Goal: Task Accomplishment & Management: Complete application form

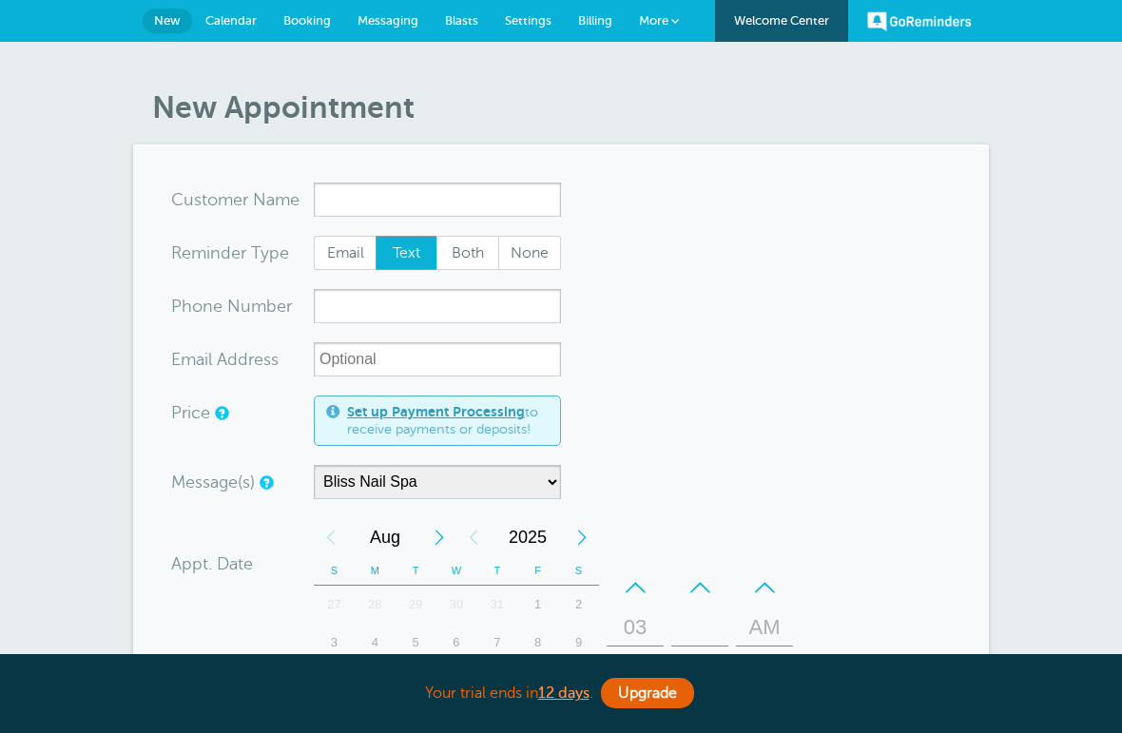
select select "158985"
click at [437, 200] on input "x-no-autofill" at bounding box center [437, 200] width 247 height 34
click at [670, 31] on link "More" at bounding box center [659, 21] width 67 height 43
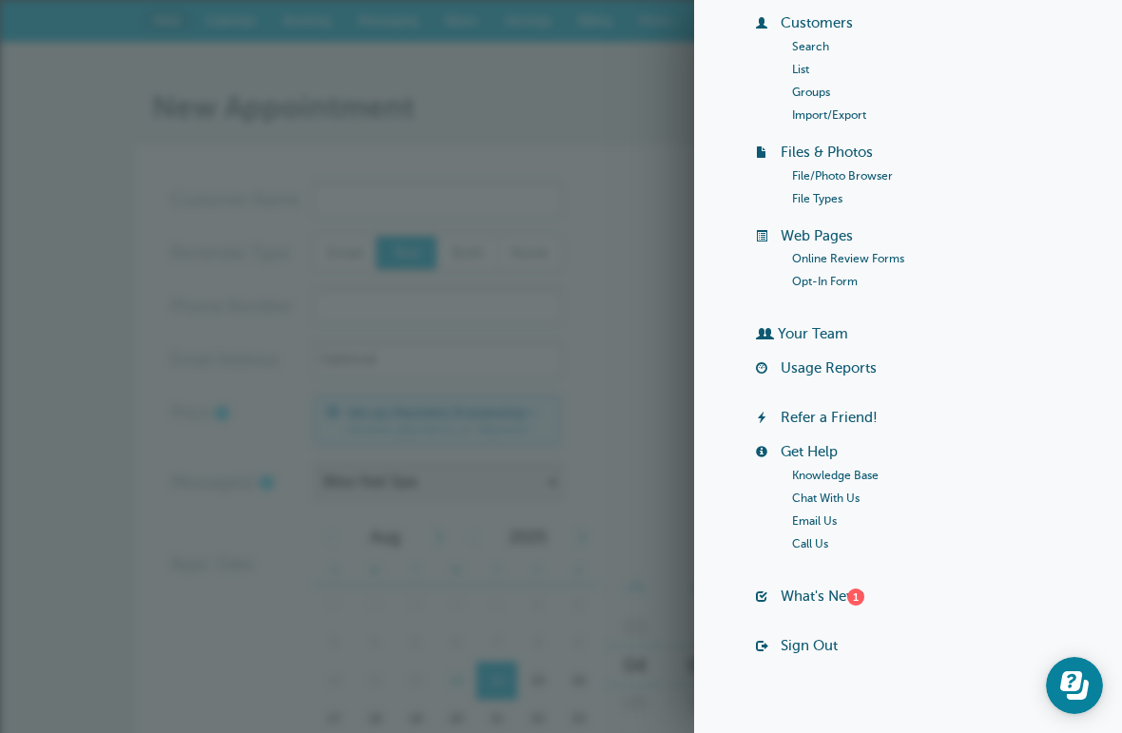
scroll to position [162, 0]
click at [793, 600] on link "What's New? 1" at bounding box center [823, 596] width 84 height 15
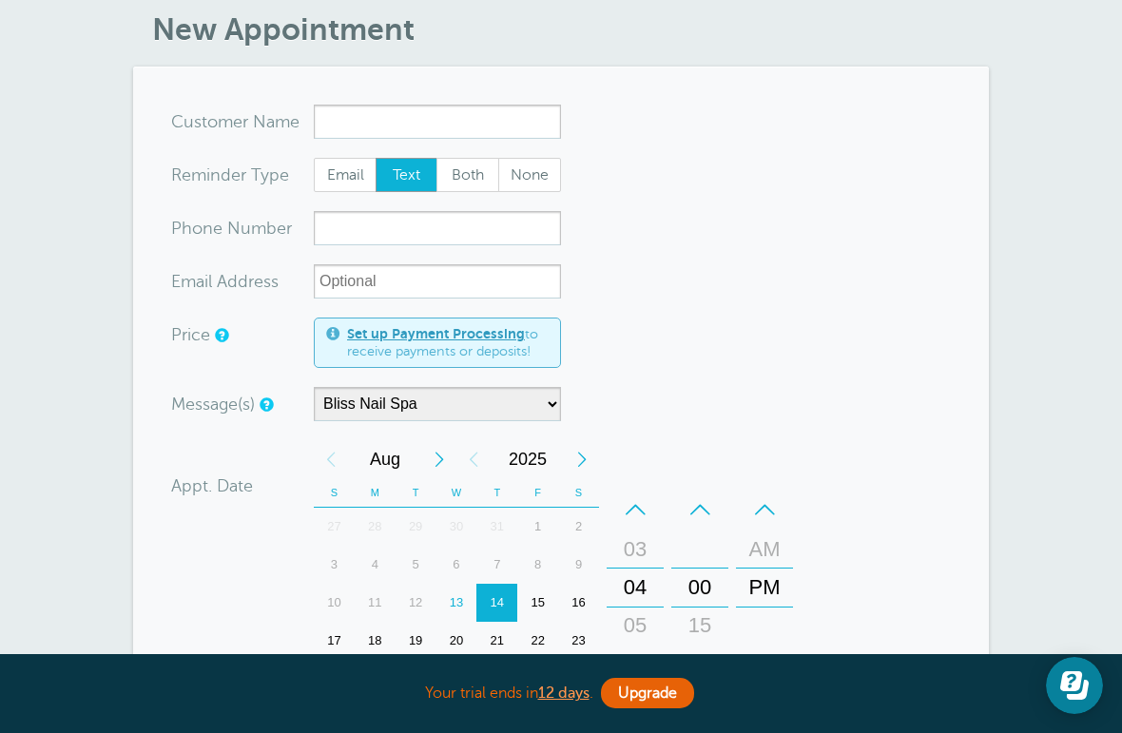
scroll to position [0, 0]
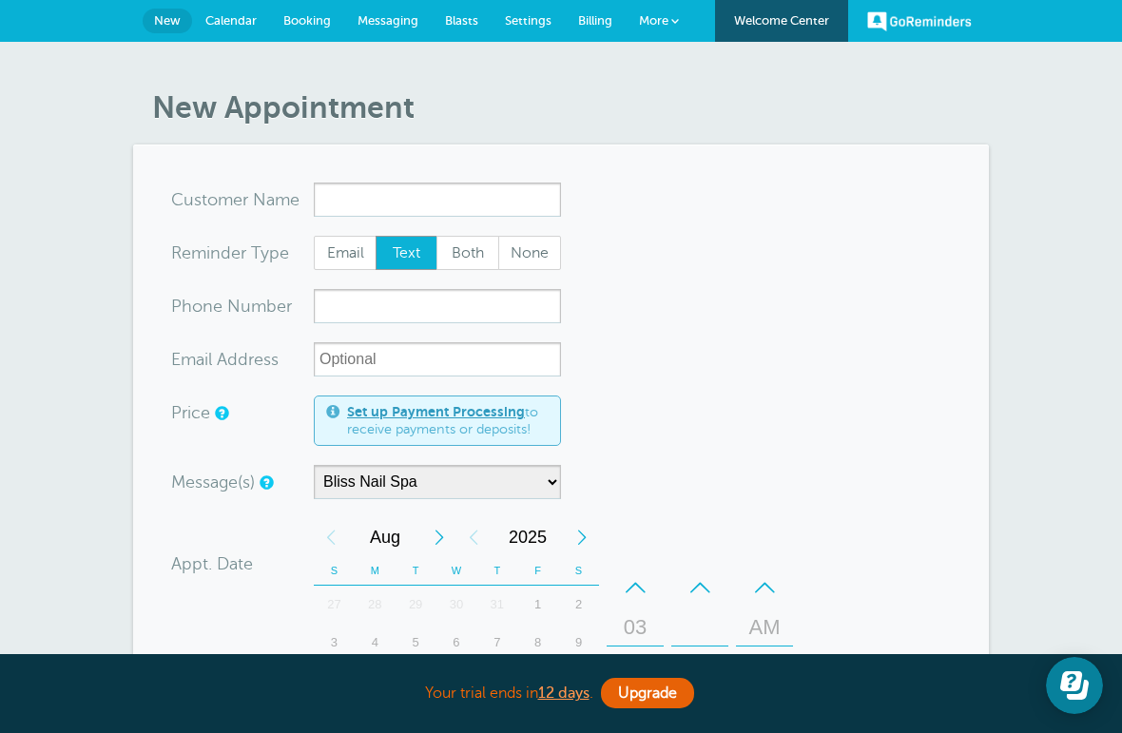
click at [233, 15] on span "Calendar" at bounding box center [230, 20] width 51 height 14
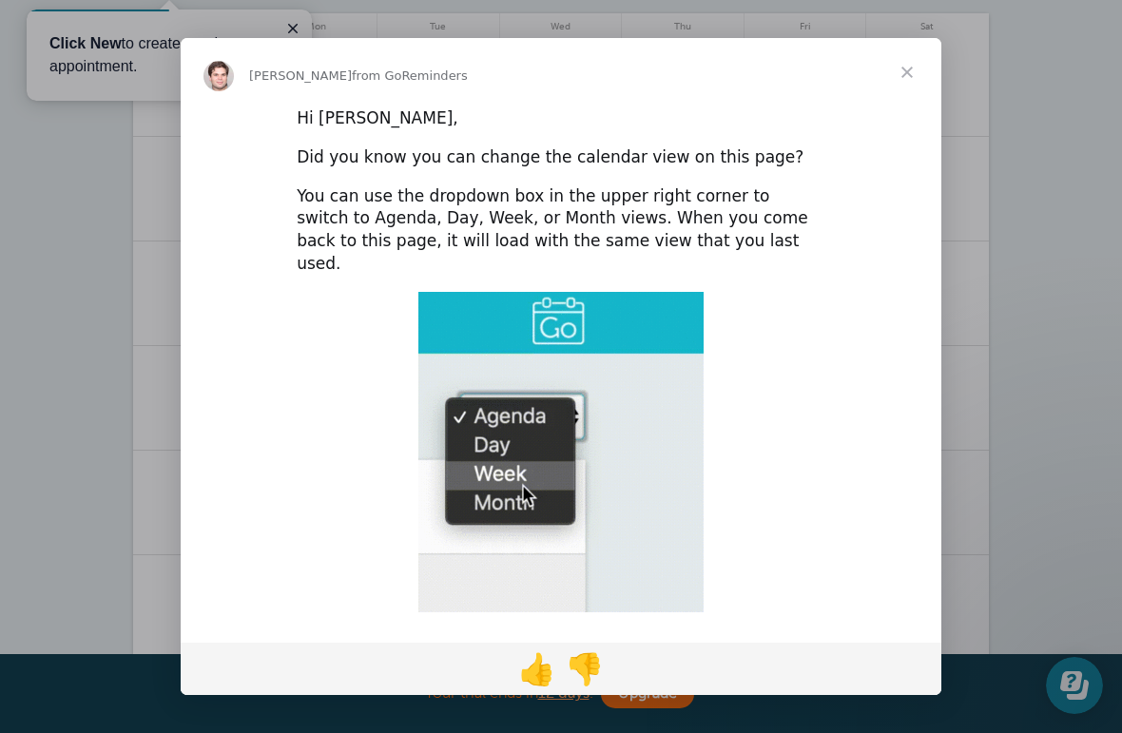
click at [915, 76] on span "Close" at bounding box center [907, 72] width 68 height 68
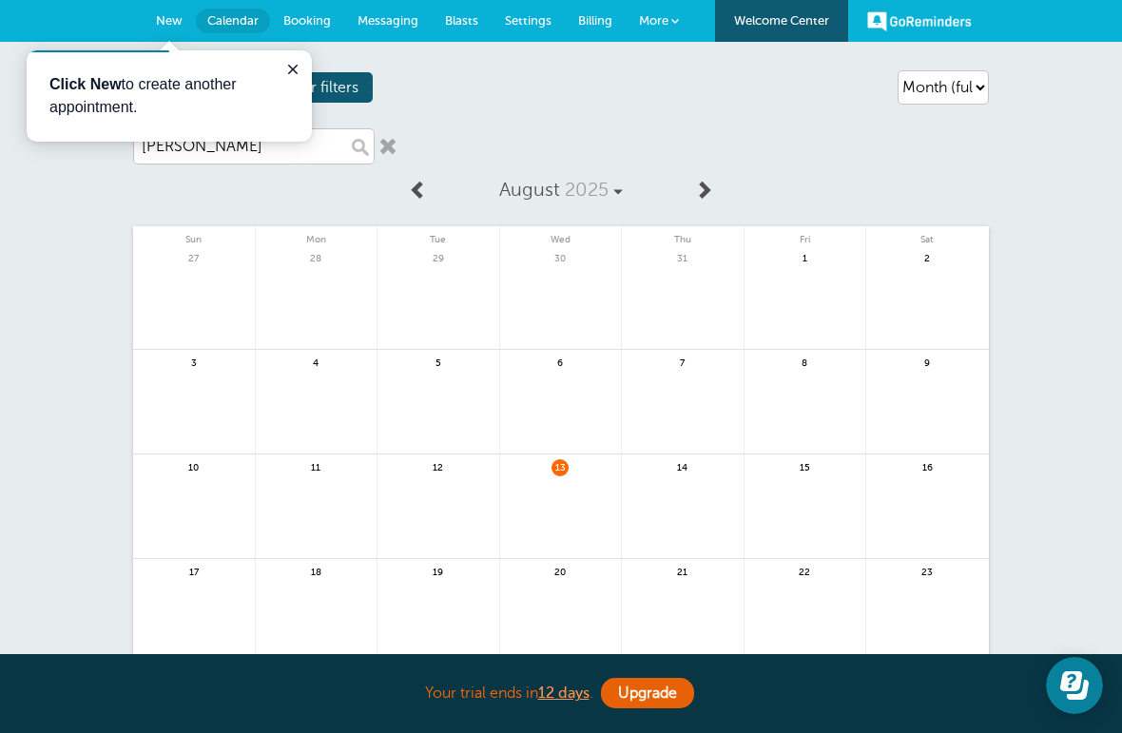
click at [477, 106] on div "Agenda Day Week Month (full view) Month (condensed) Add a filter Customer Searc…" at bounding box center [561, 87] width 856 height 53
click at [282, 62] on button "Close guide" at bounding box center [293, 69] width 23 height 23
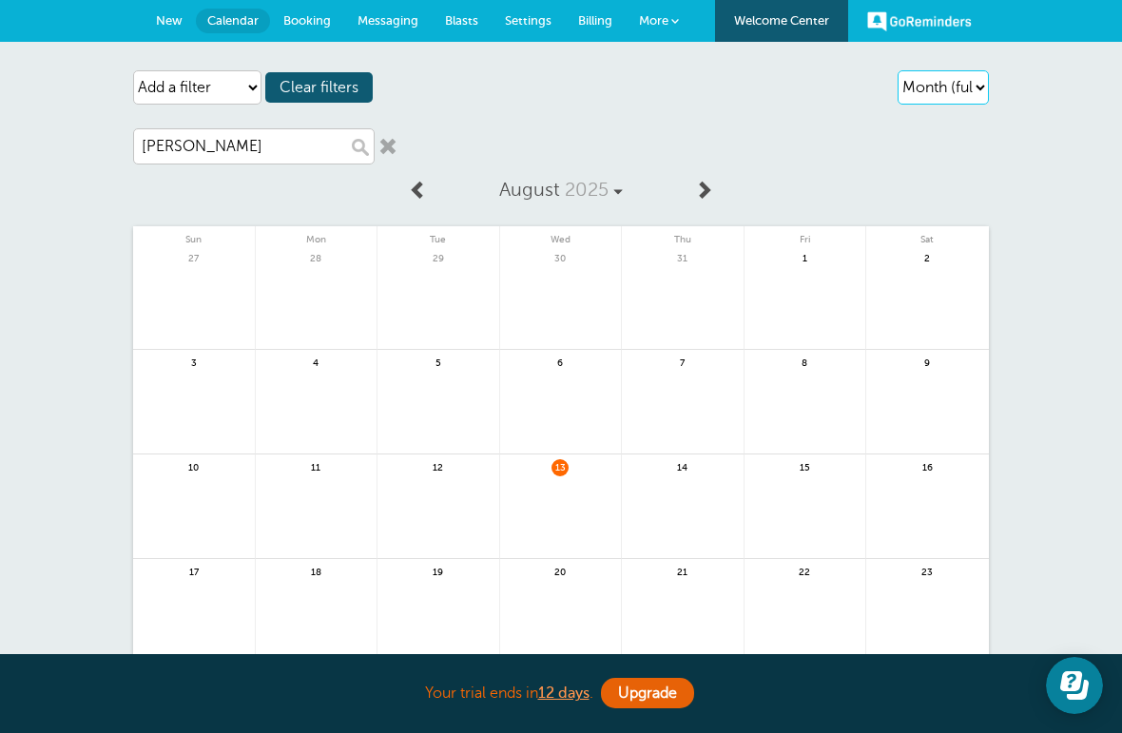
click at [963, 96] on select "Agenda Day Week Month (full view) Month (condensed)" at bounding box center [943, 87] width 91 height 34
select select "day"
click at [715, 187] on link at bounding box center [703, 190] width 39 height 43
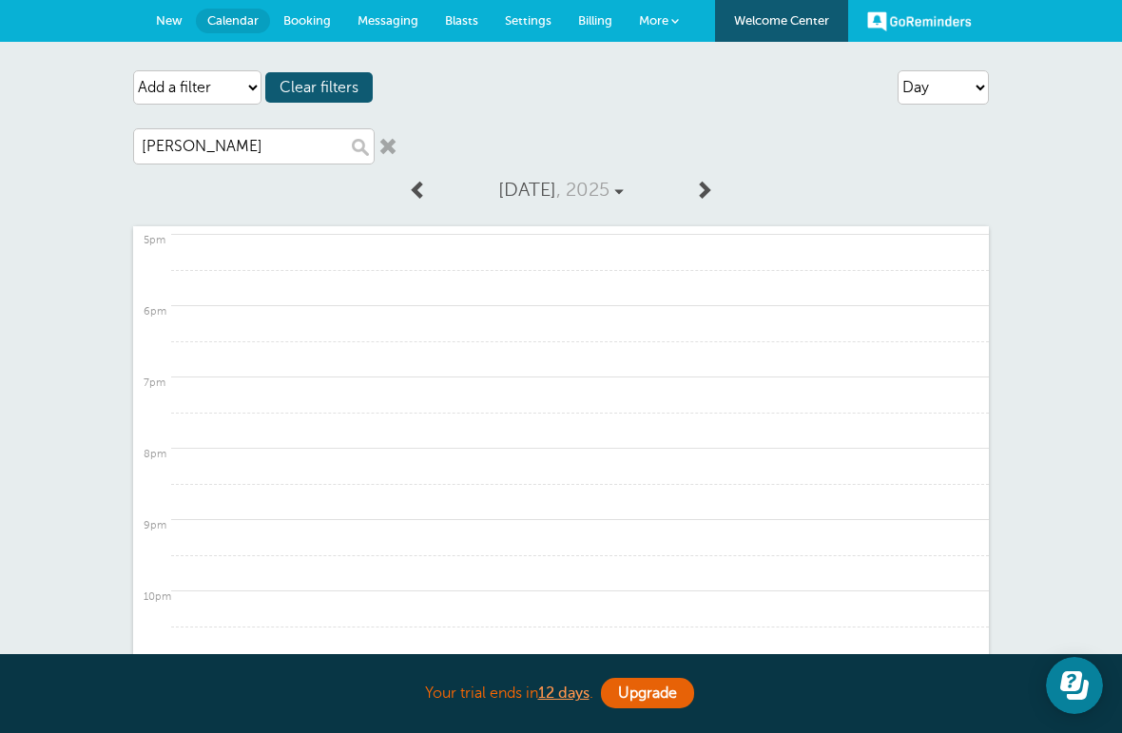
click at [473, 466] on link at bounding box center [580, 466] width 818 height 37
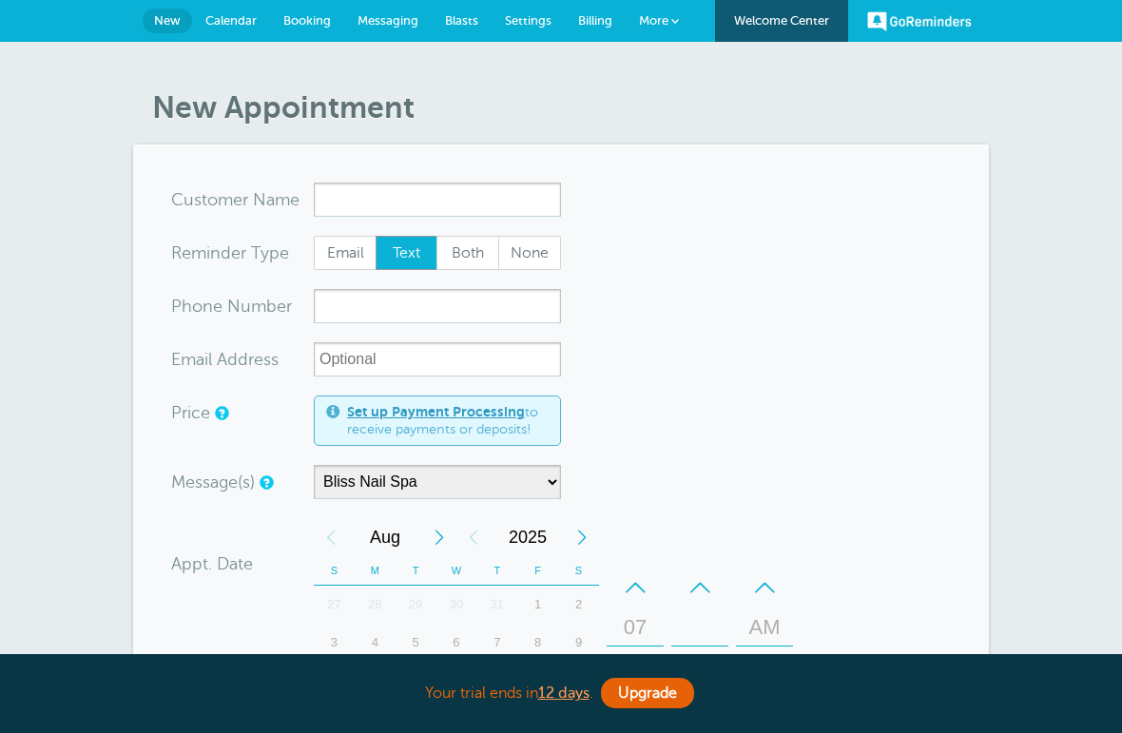
select select "158985"
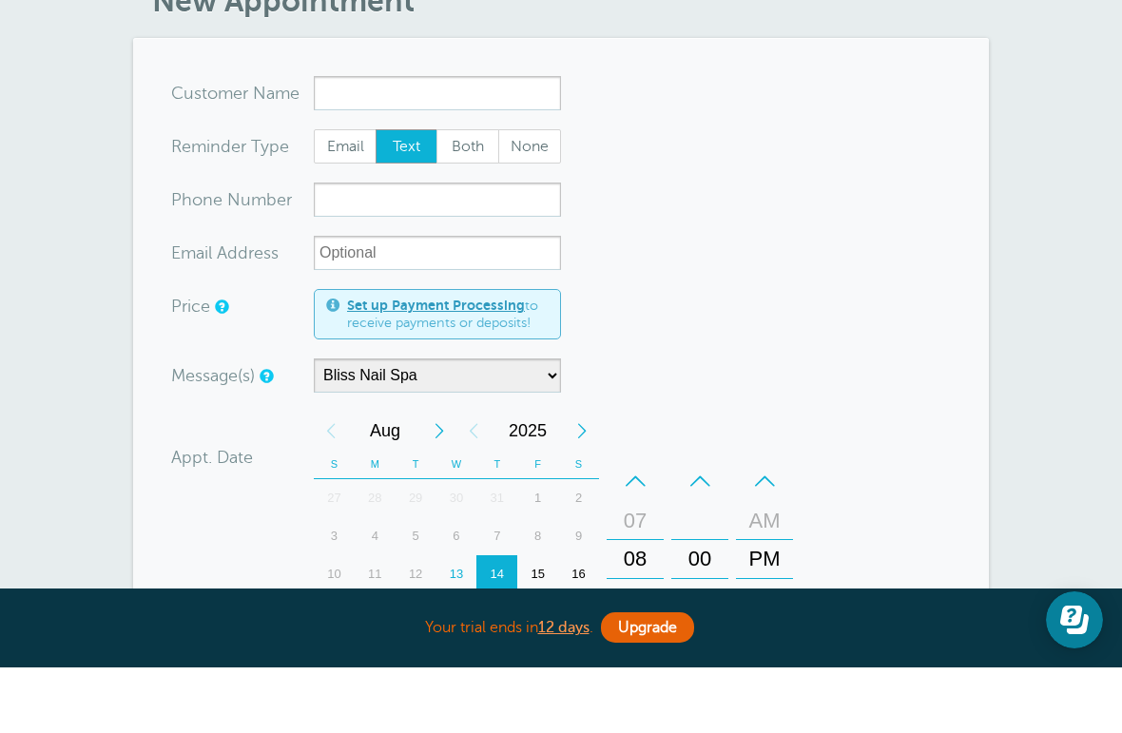
scroll to position [41, 0]
click at [791, 606] on div "PM" at bounding box center [764, 625] width 55 height 38
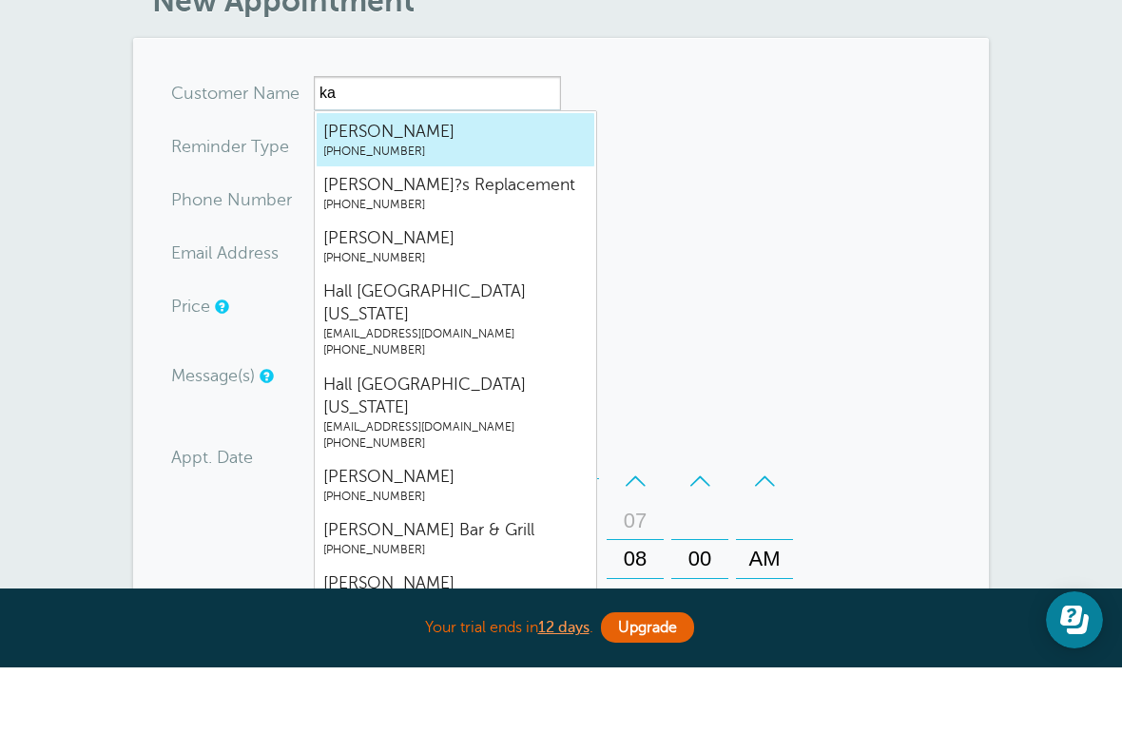
type input "k"
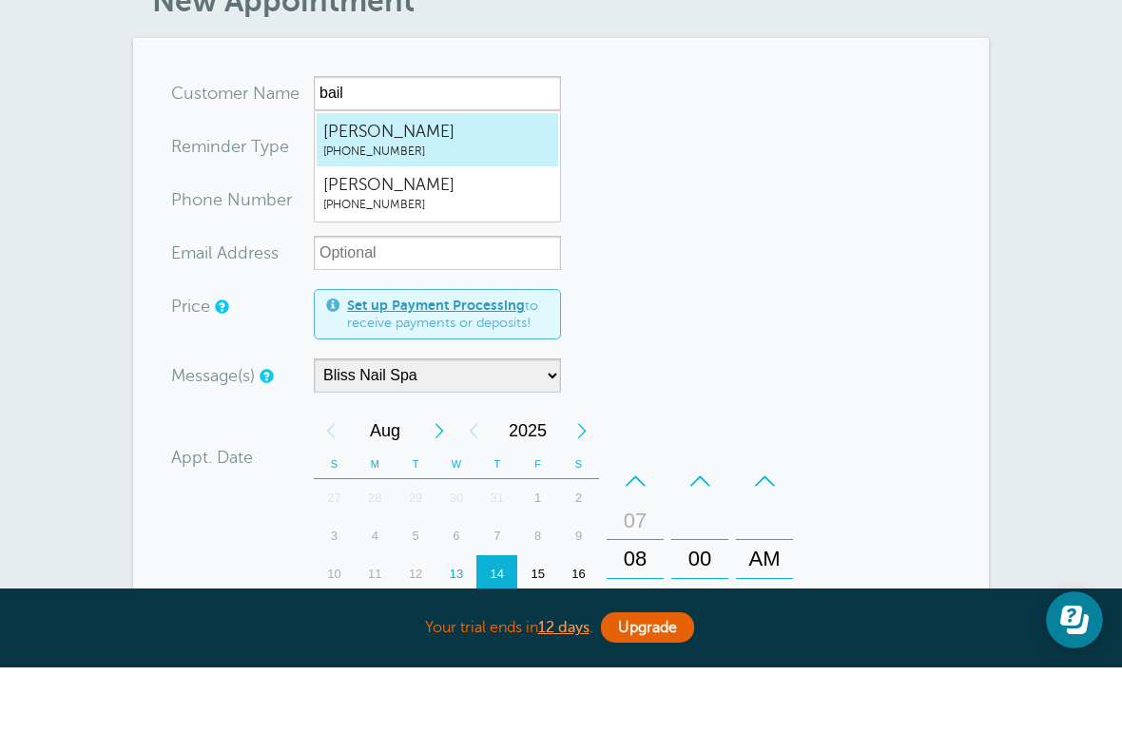
click at [502, 209] on span "(757) 761-0303" at bounding box center [437, 217] width 228 height 16
type input "BaileyHahn7577610303"
type input "Bailey Hahn"
type input "(757) 761-0303"
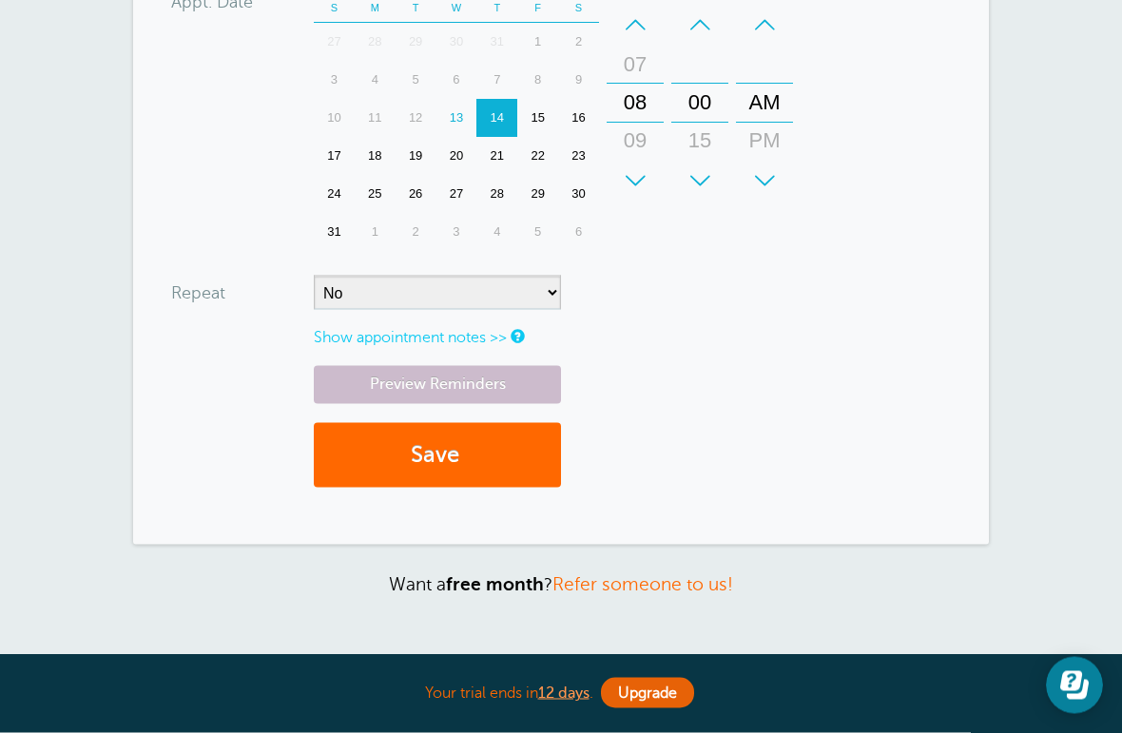
scroll to position [568, 0]
click at [514, 374] on link "Preview Reminders" at bounding box center [437, 384] width 247 height 37
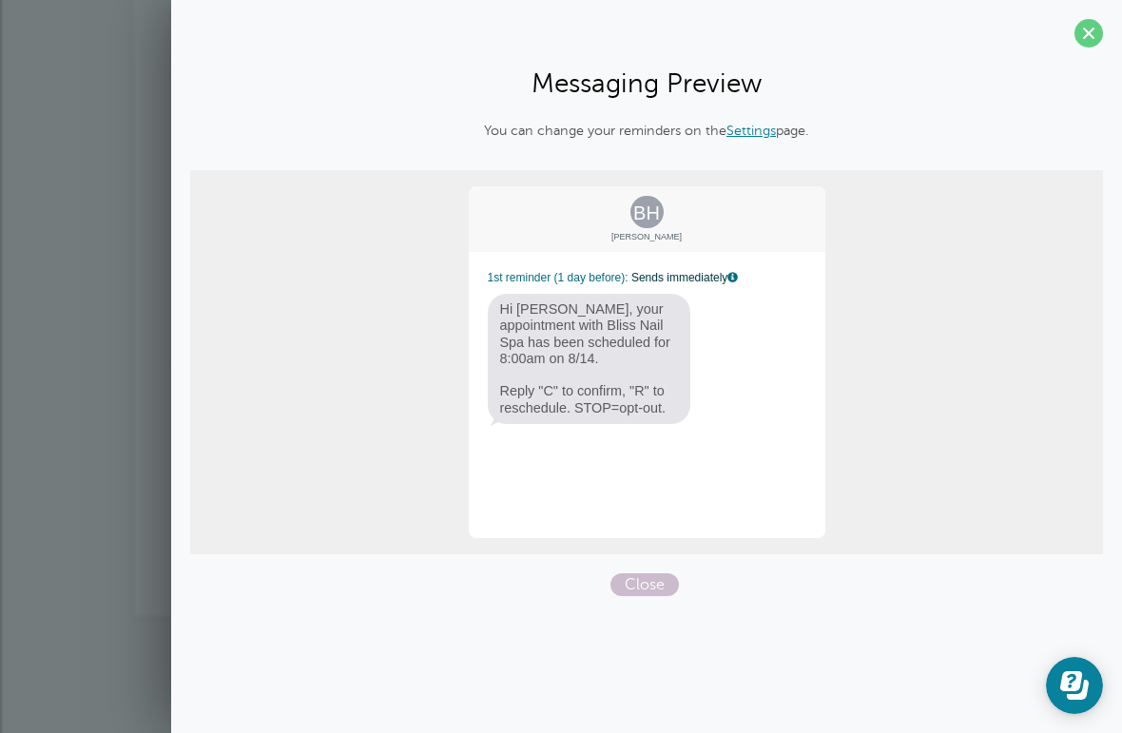
click at [1079, 45] on span at bounding box center [1089, 33] width 29 height 29
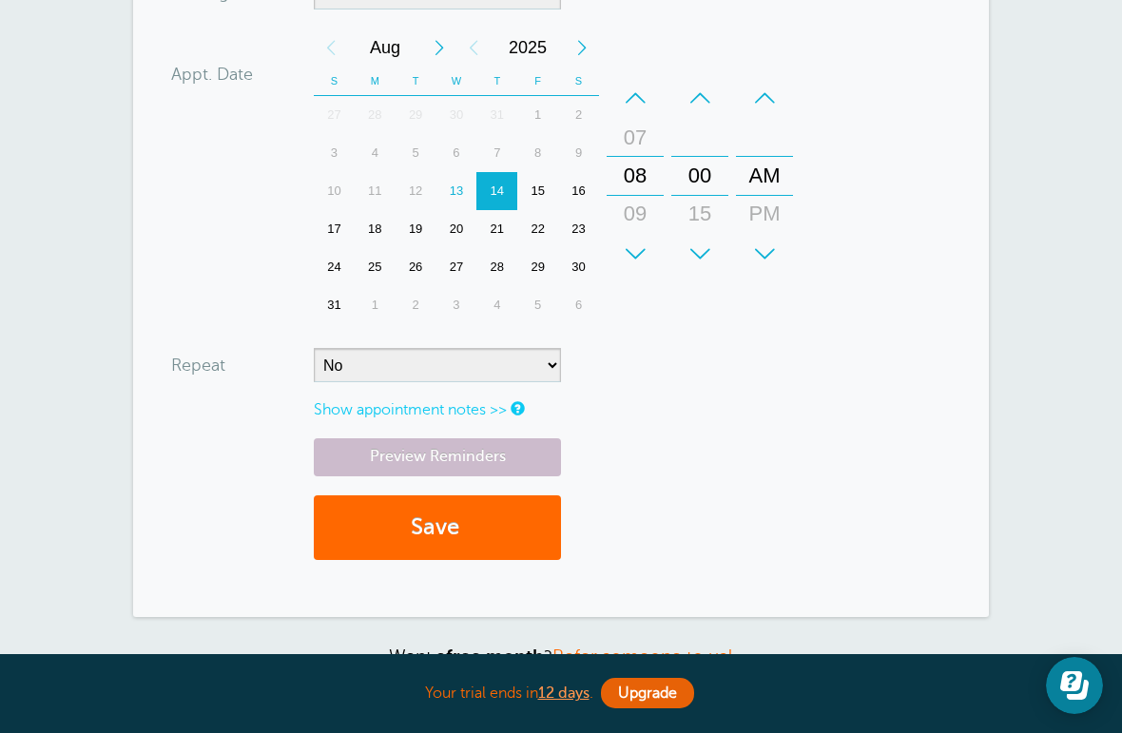
click at [506, 508] on button "Save" at bounding box center [437, 529] width 247 height 66
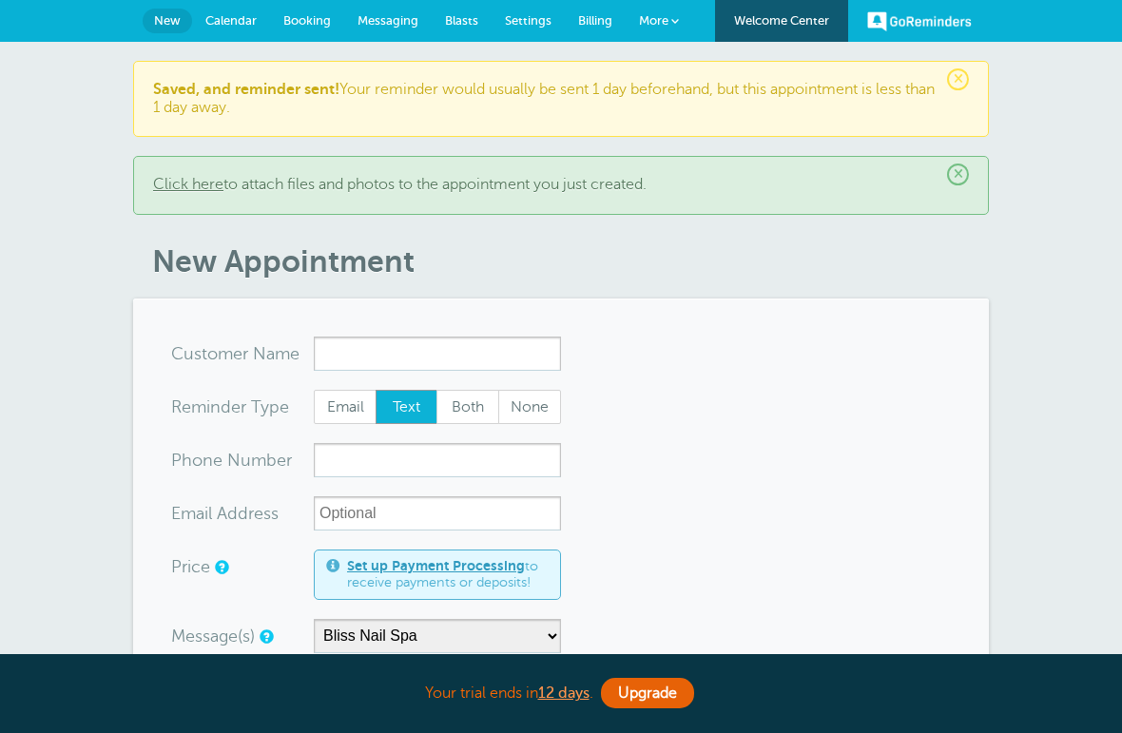
select select "158985"
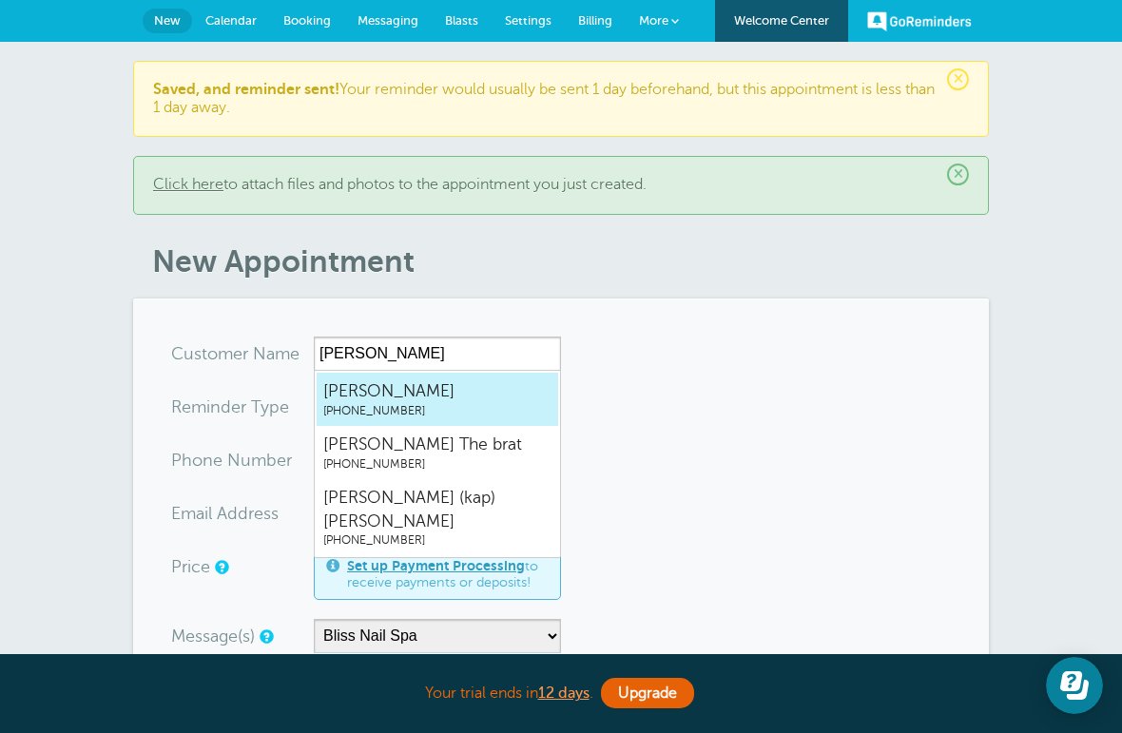
click at [500, 398] on span "[PERSON_NAME]" at bounding box center [437, 391] width 228 height 24
type input "katherine5049057212"
type input "[PERSON_NAME]"
type input "[PHONE_NUMBER]"
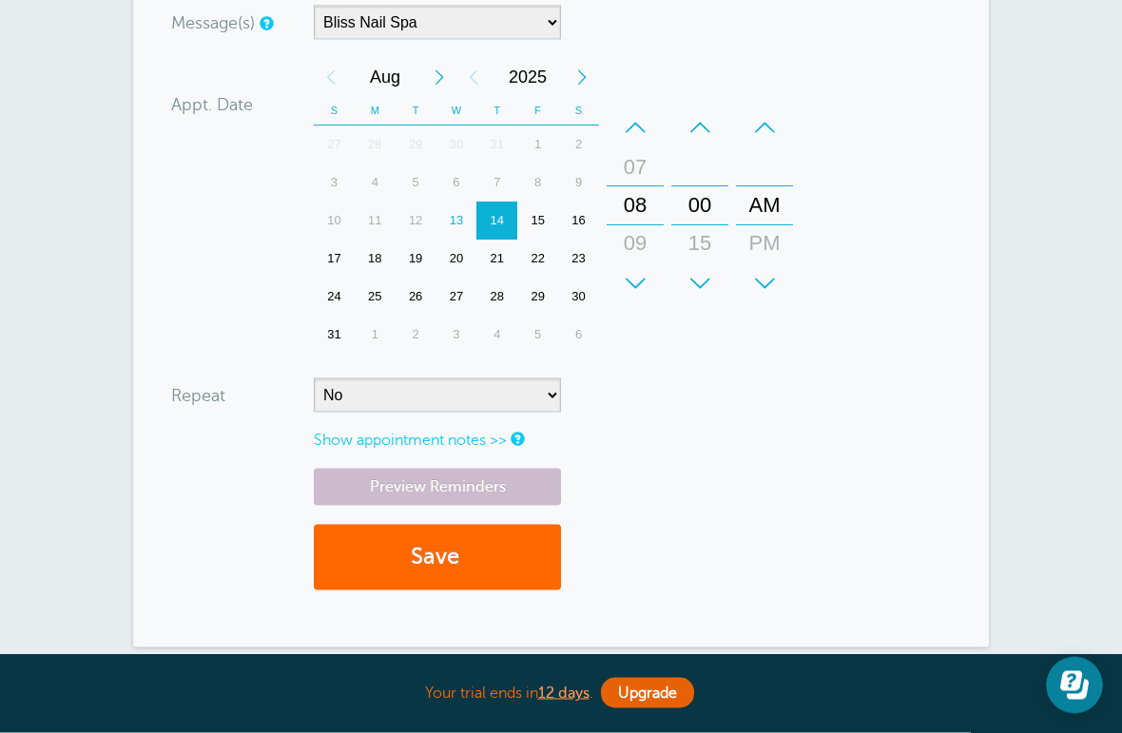
scroll to position [620, 0]
click at [545, 475] on link "Preview Reminders" at bounding box center [437, 486] width 247 height 37
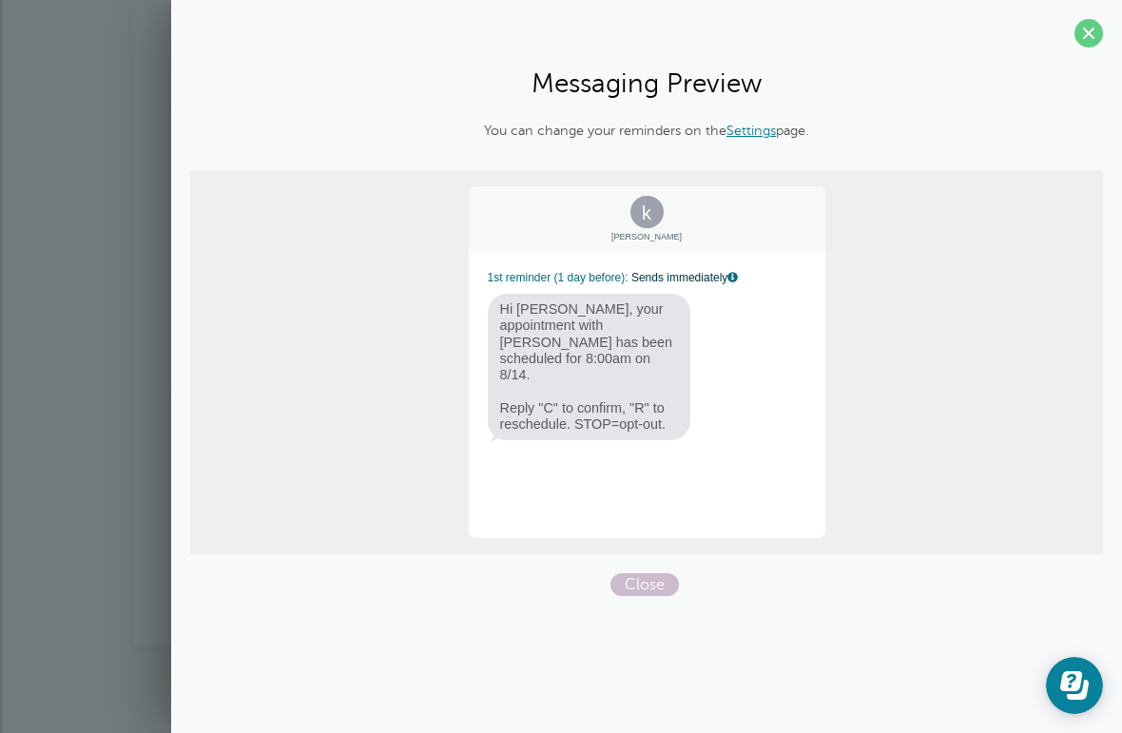
click at [1083, 26] on span at bounding box center [1089, 33] width 29 height 29
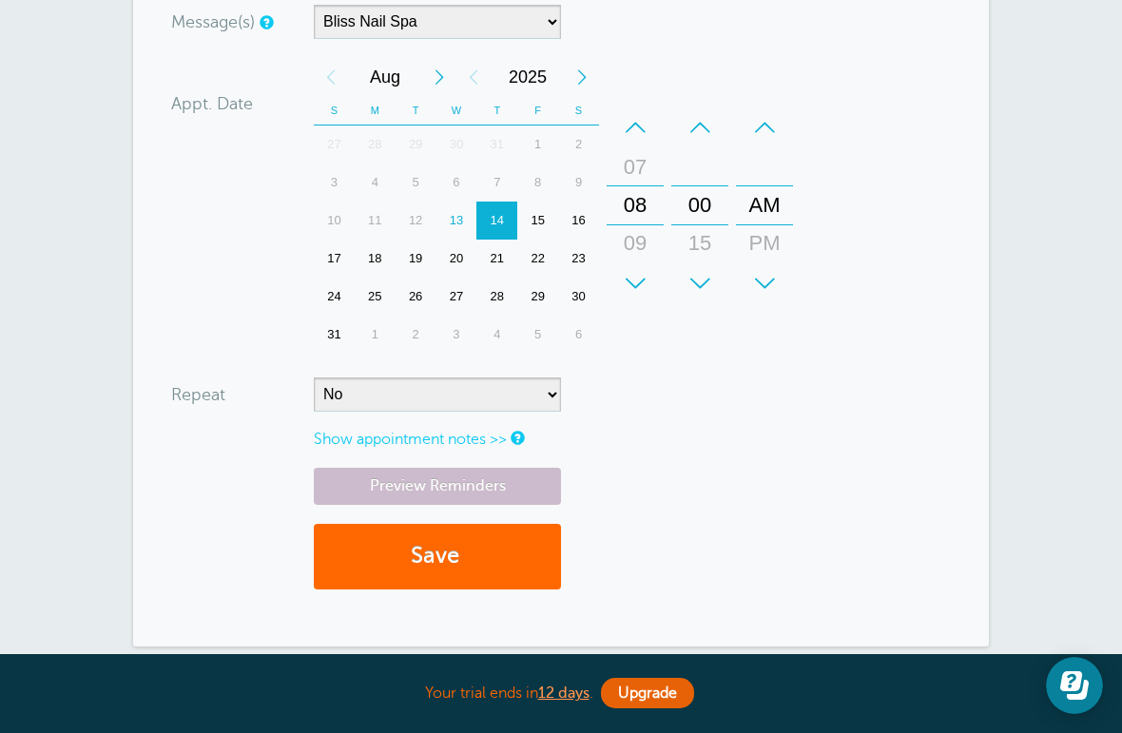
click at [520, 548] on button "Save" at bounding box center [437, 557] width 247 height 66
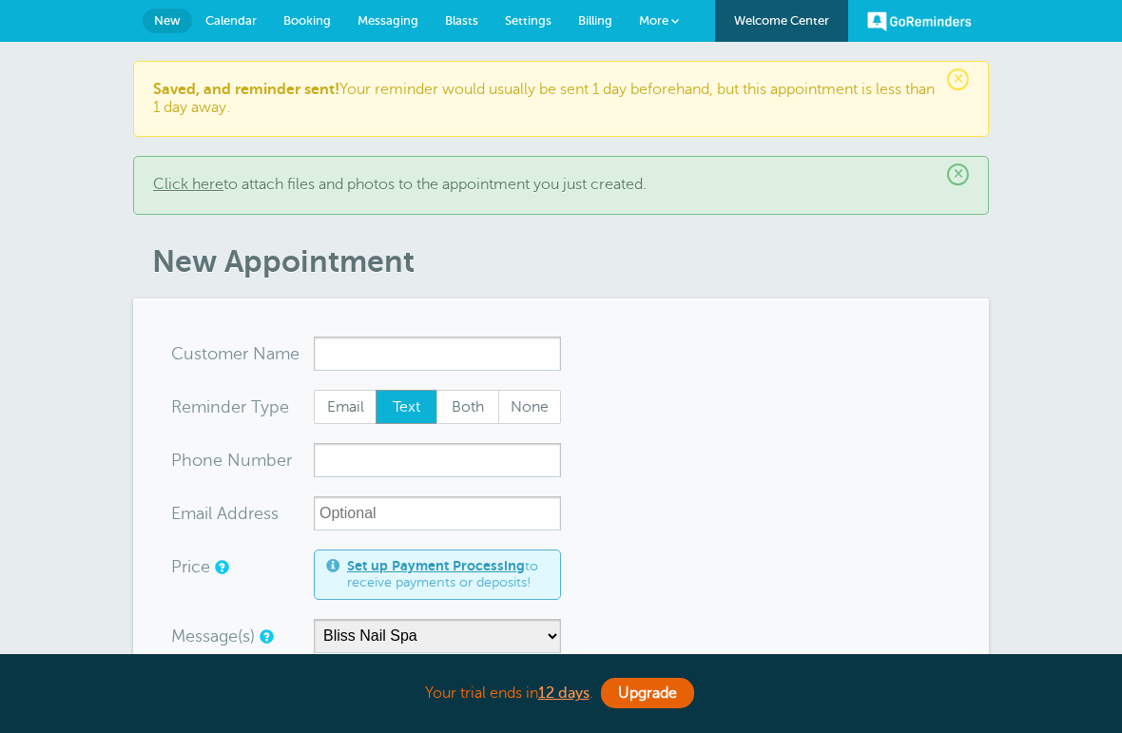
select select "158985"
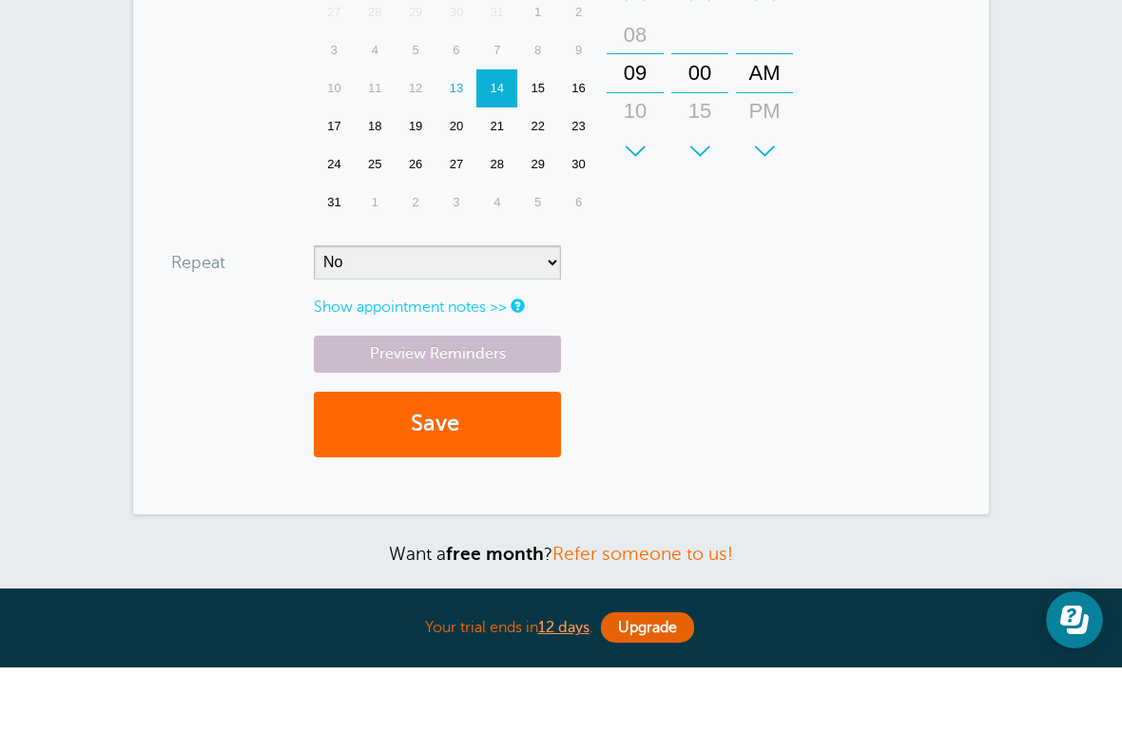
scroll to position [682, 0]
type input "missy"
click at [517, 457] on button "Save" at bounding box center [437, 490] width 247 height 66
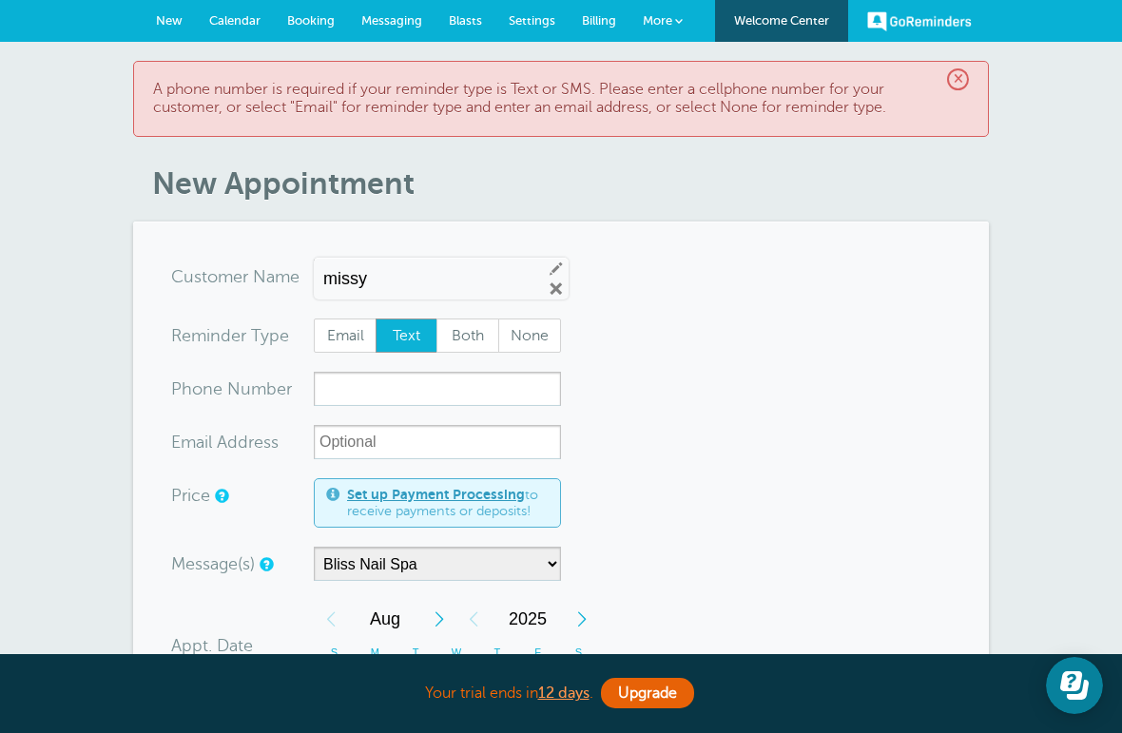
click at [435, 270] on input "missy" at bounding box center [425, 279] width 204 height 20
click at [480, 278] on input "missy" at bounding box center [425, 279] width 204 height 20
type input "m"
type input "missy"
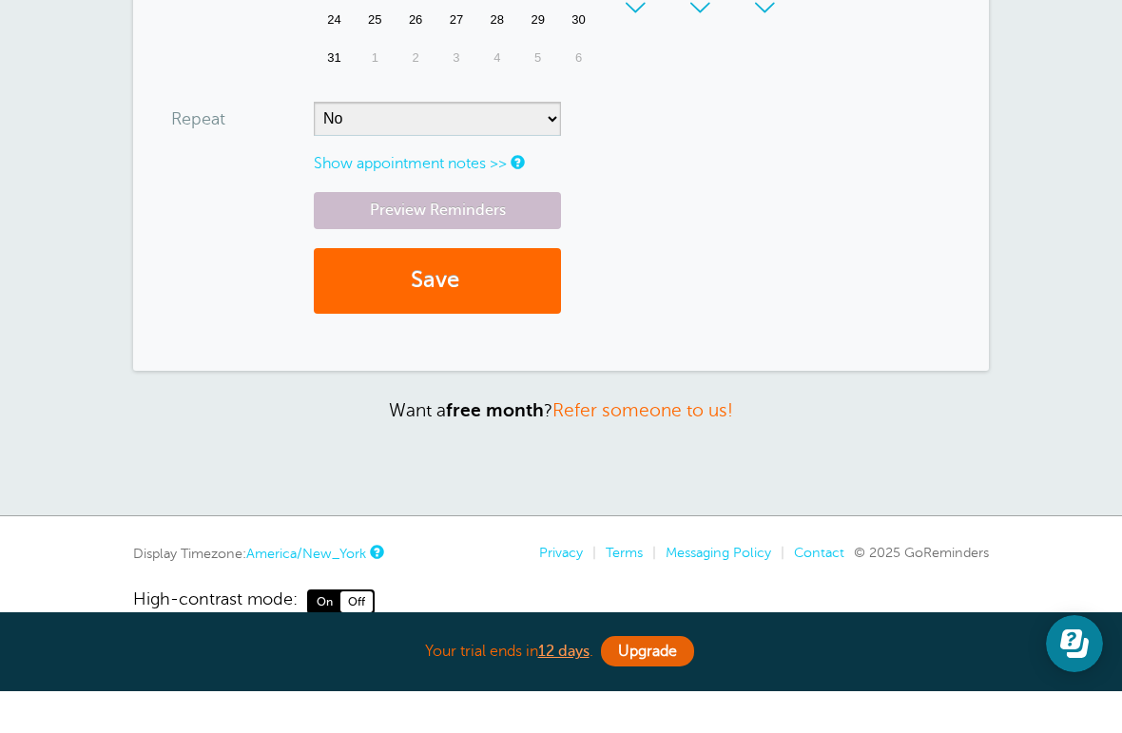
scroll to position [808, 0]
